Goal: Task Accomplishment & Management: Use online tool/utility

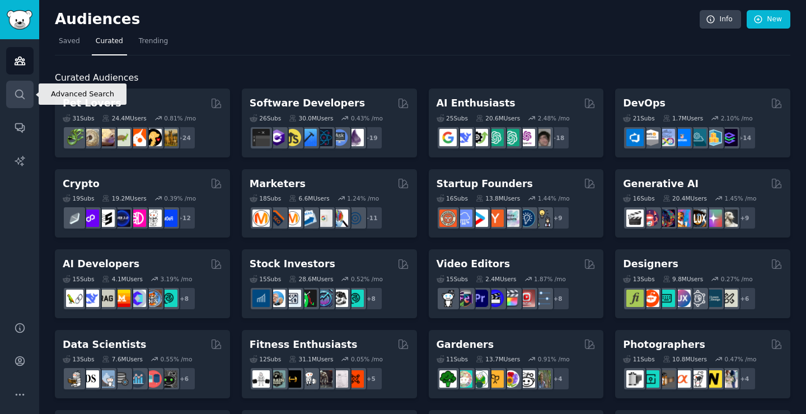
click at [10, 90] on link "Search" at bounding box center [19, 94] width 27 height 27
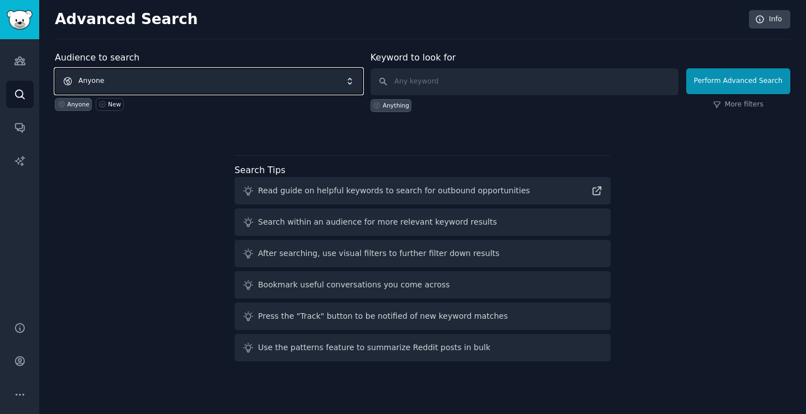
click at [166, 78] on span "Anyone" at bounding box center [209, 81] width 308 height 26
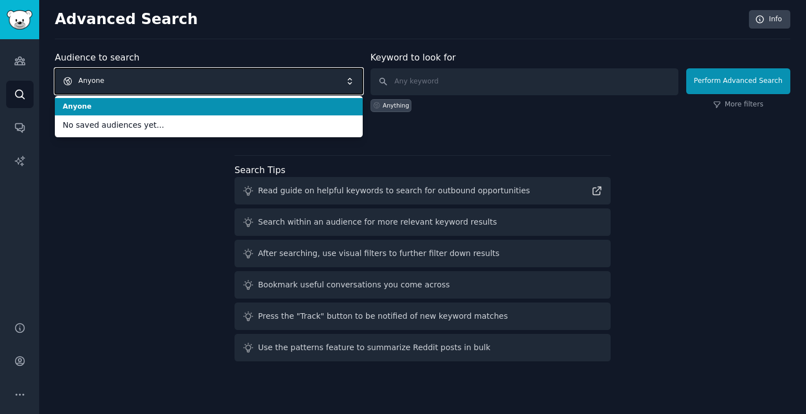
click at [178, 78] on span "Anyone" at bounding box center [209, 81] width 308 height 26
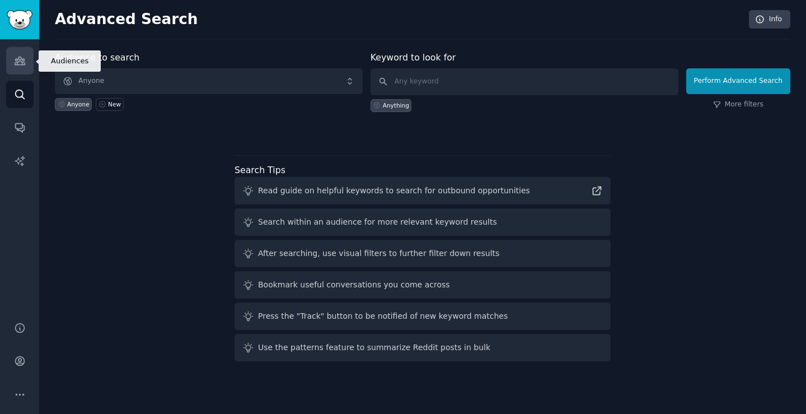
click at [15, 63] on icon "Sidebar" at bounding box center [20, 61] width 10 height 8
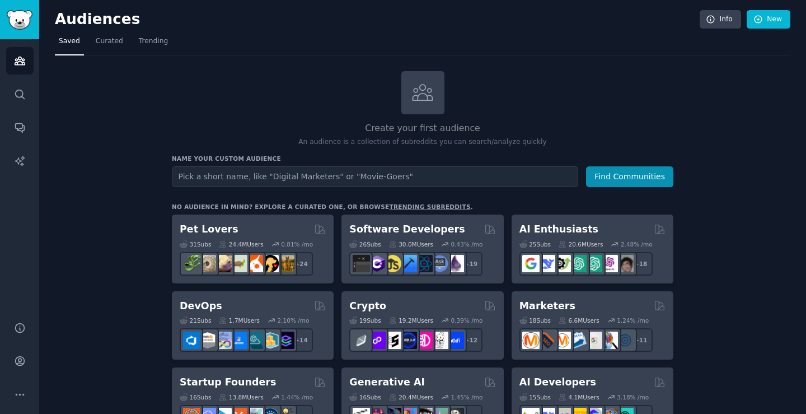
click at [209, 176] on input "text" at bounding box center [375, 176] width 406 height 21
click at [610, 175] on button "Find Communities" at bounding box center [629, 176] width 87 height 21
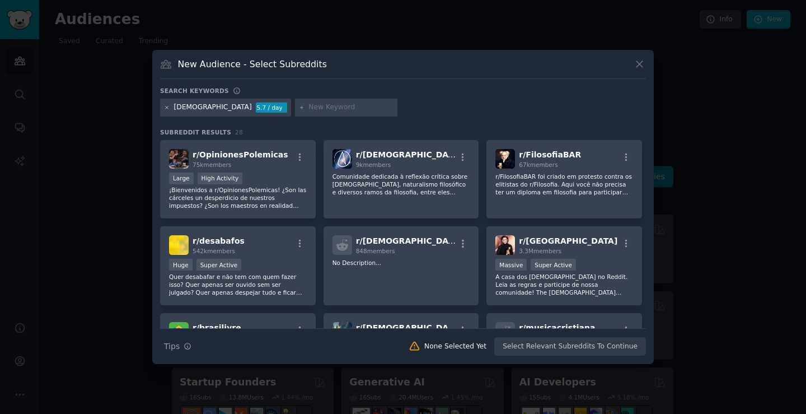
click at [168, 107] on icon at bounding box center [167, 108] width 6 height 6
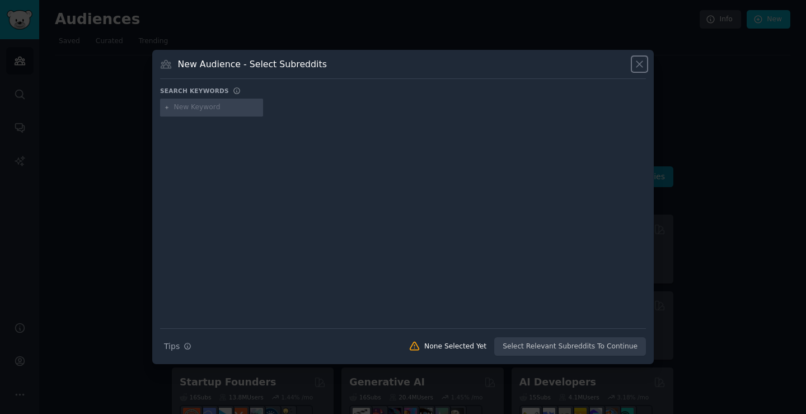
click at [639, 67] on icon at bounding box center [639, 64] width 12 height 12
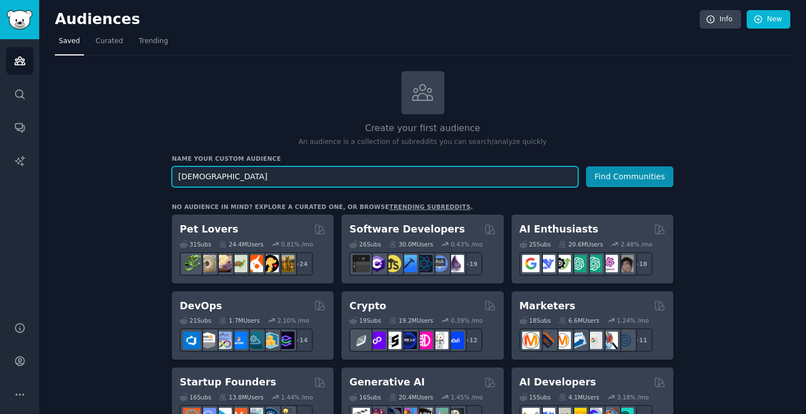
drag, startPoint x: 226, startPoint y: 179, endPoint x: 151, endPoint y: 182, distance: 75.6
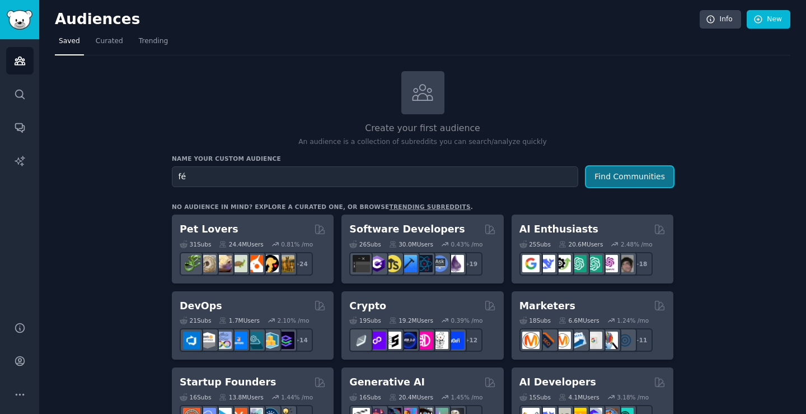
click at [610, 167] on button "Find Communities" at bounding box center [629, 176] width 87 height 21
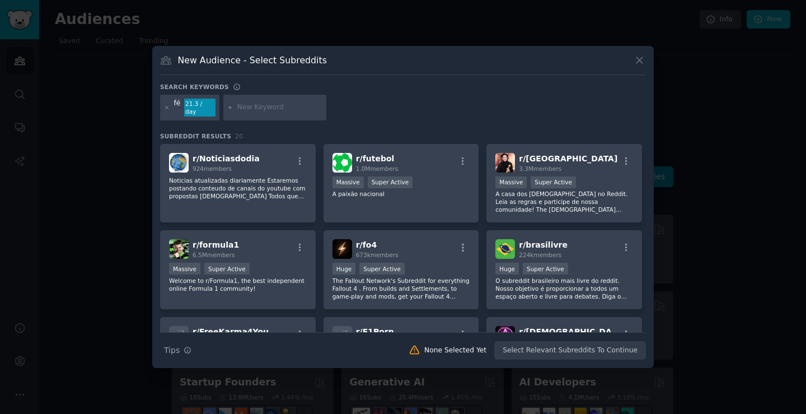
click at [643, 62] on icon at bounding box center [639, 60] width 12 height 12
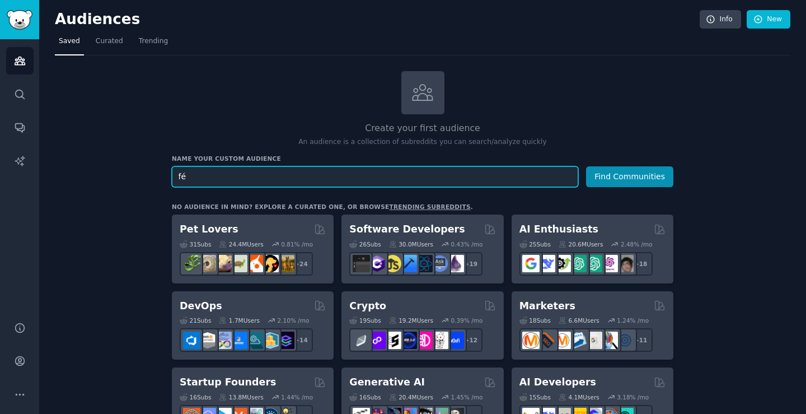
drag, startPoint x: 180, startPoint y: 185, endPoint x: 127, endPoint y: 166, distance: 55.9
type input "[DEMOGRAPHIC_DATA]"
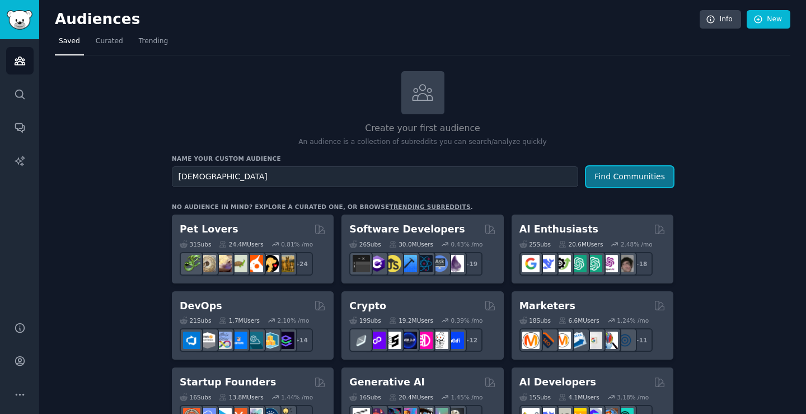
click at [631, 171] on button "Find Communities" at bounding box center [629, 176] width 87 height 21
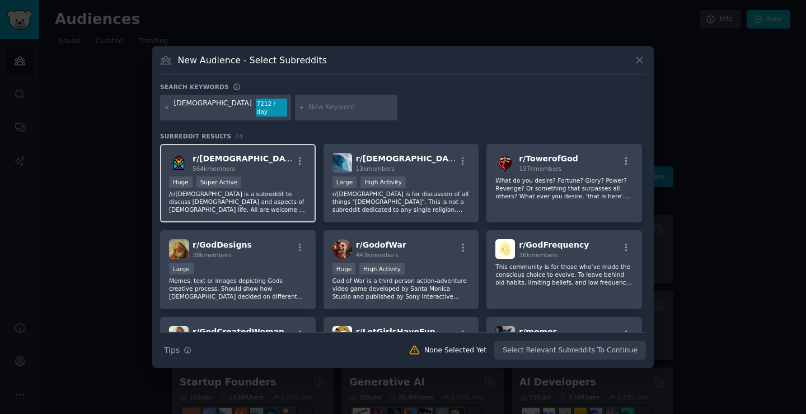
click at [234, 191] on p "/r/[DEMOGRAPHIC_DATA] is a subreddit to discuss [DEMOGRAPHIC_DATA] and aspects …" at bounding box center [238, 202] width 138 height 24
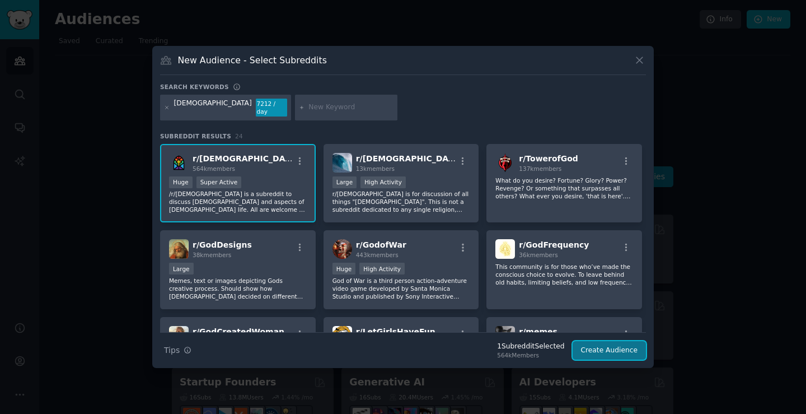
click at [606, 347] on button "Create Audience" at bounding box center [609, 350] width 74 height 19
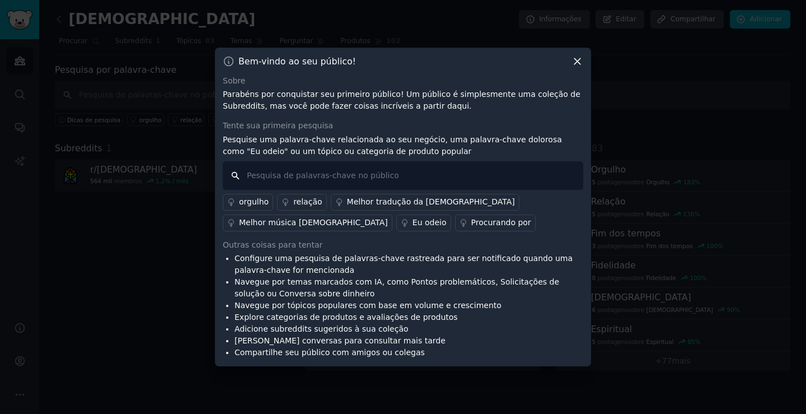
click at [346, 178] on input "text" at bounding box center [403, 175] width 360 height 29
type input "[DEMOGRAPHIC_DATA]"
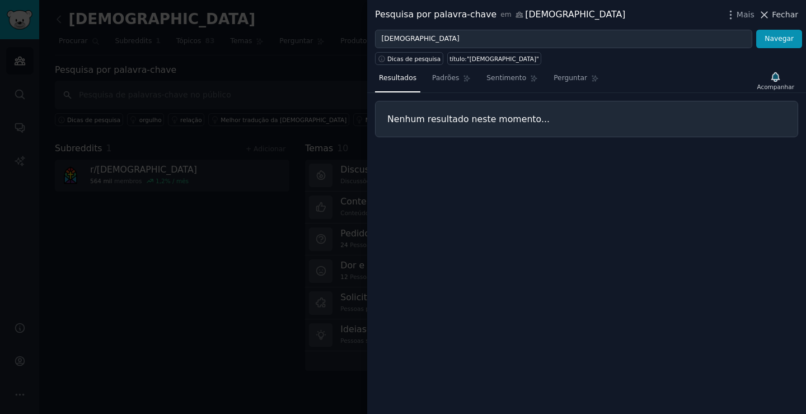
click at [782, 16] on font "Fechar" at bounding box center [785, 14] width 26 height 9
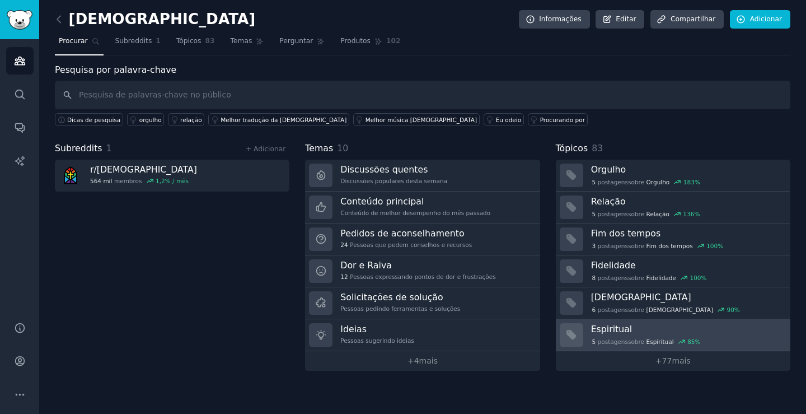
click at [616, 328] on font "Espiritual" at bounding box center [611, 328] width 41 height 11
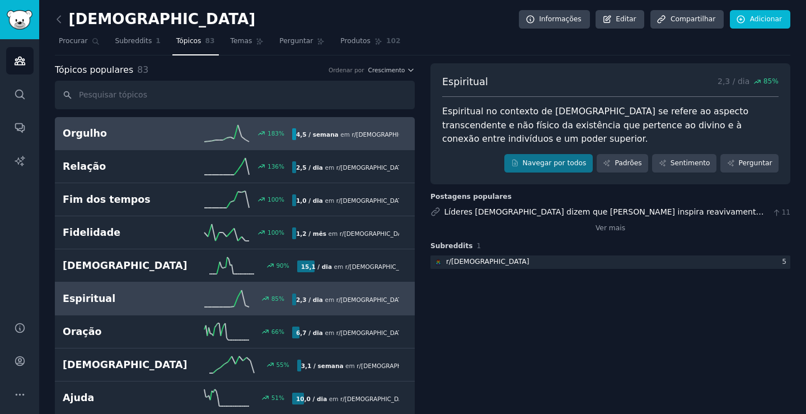
click at [95, 129] on font "Orgulho" at bounding box center [85, 133] width 44 height 11
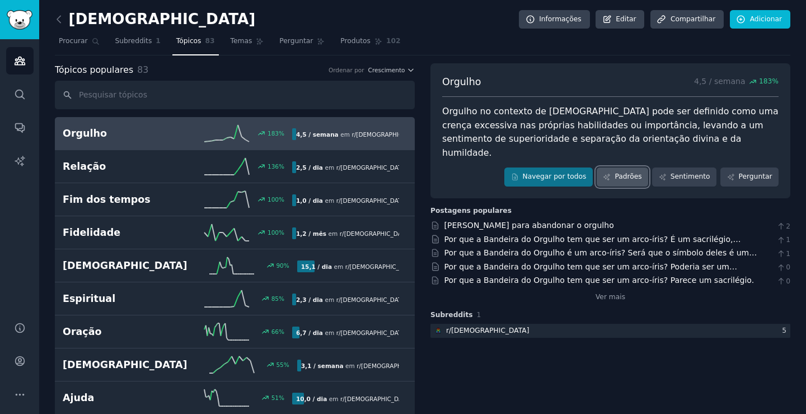
click at [636, 172] on font "Padrões" at bounding box center [627, 176] width 27 height 8
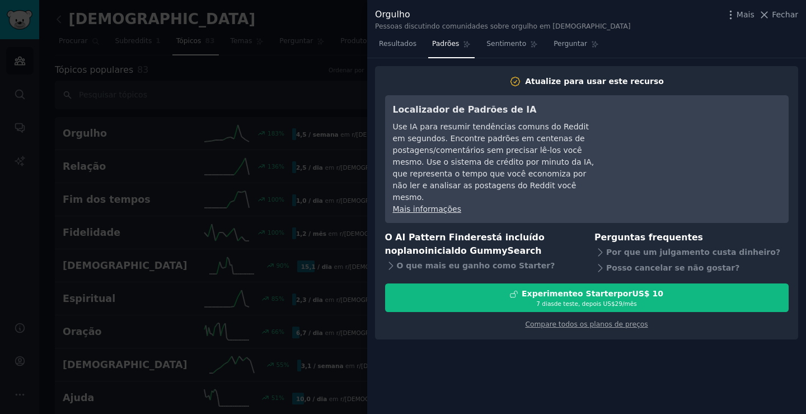
click at [110, 63] on div at bounding box center [403, 207] width 806 height 414
